Goal: Task Accomplishment & Management: Manage account settings

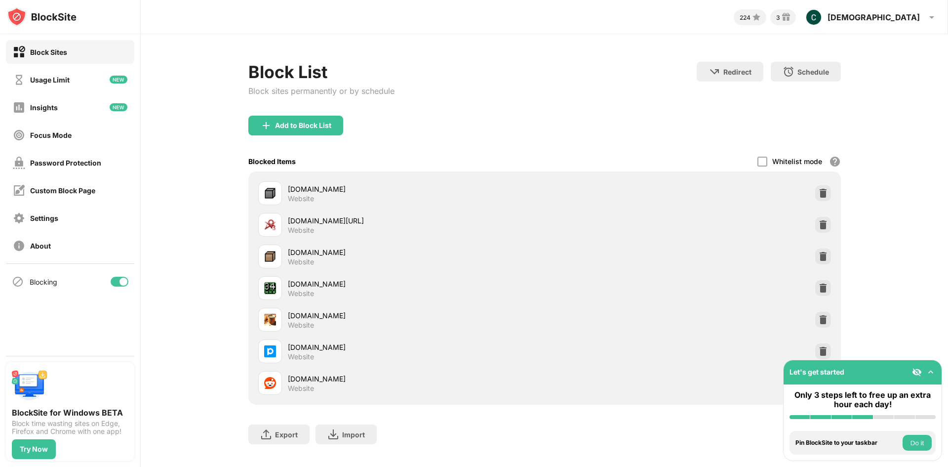
click at [913, 371] on img at bounding box center [917, 372] width 10 height 10
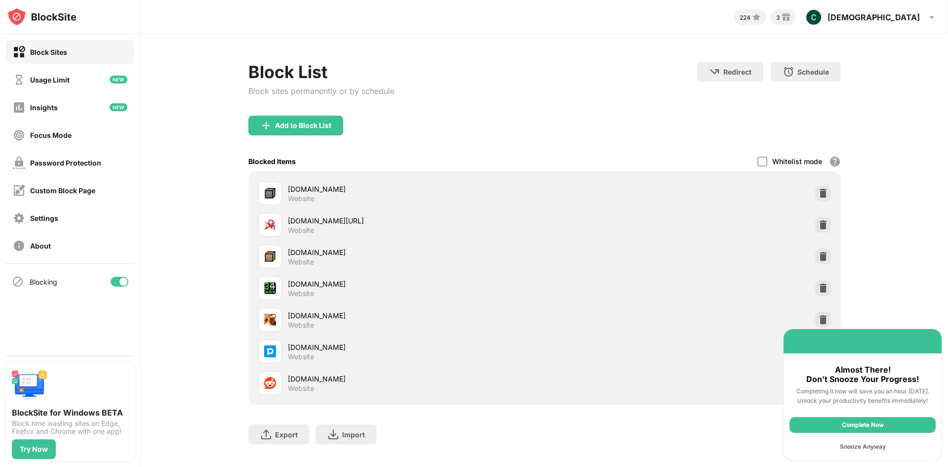
drag, startPoint x: 890, startPoint y: 417, endPoint x: 874, endPoint y: 448, distance: 34.5
click at [874, 448] on div "Complete Now Snooze Anyway" at bounding box center [863, 435] width 158 height 49
click at [874, 449] on div "Snooze Anyway" at bounding box center [863, 447] width 146 height 16
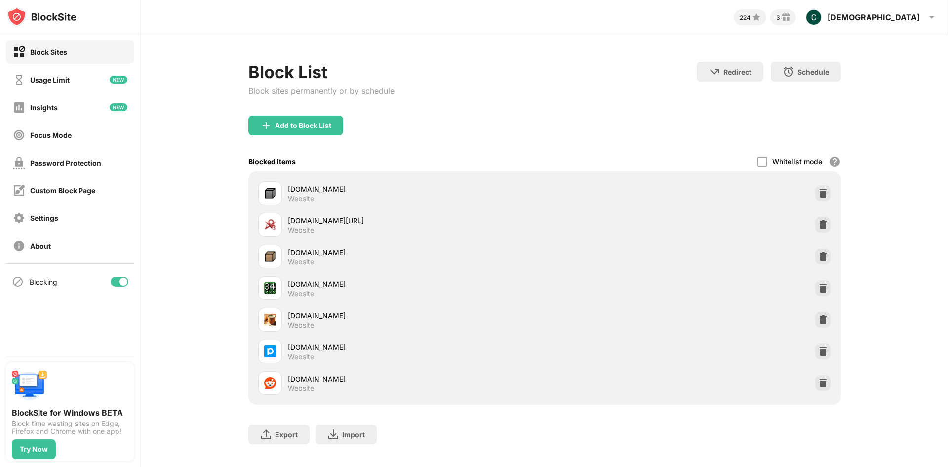
click at [823, 391] on div "[DOMAIN_NAME] Website" at bounding box center [544, 383] width 581 height 32
click at [821, 384] on img at bounding box center [823, 383] width 10 height 10
